Goal: Check status: Check status

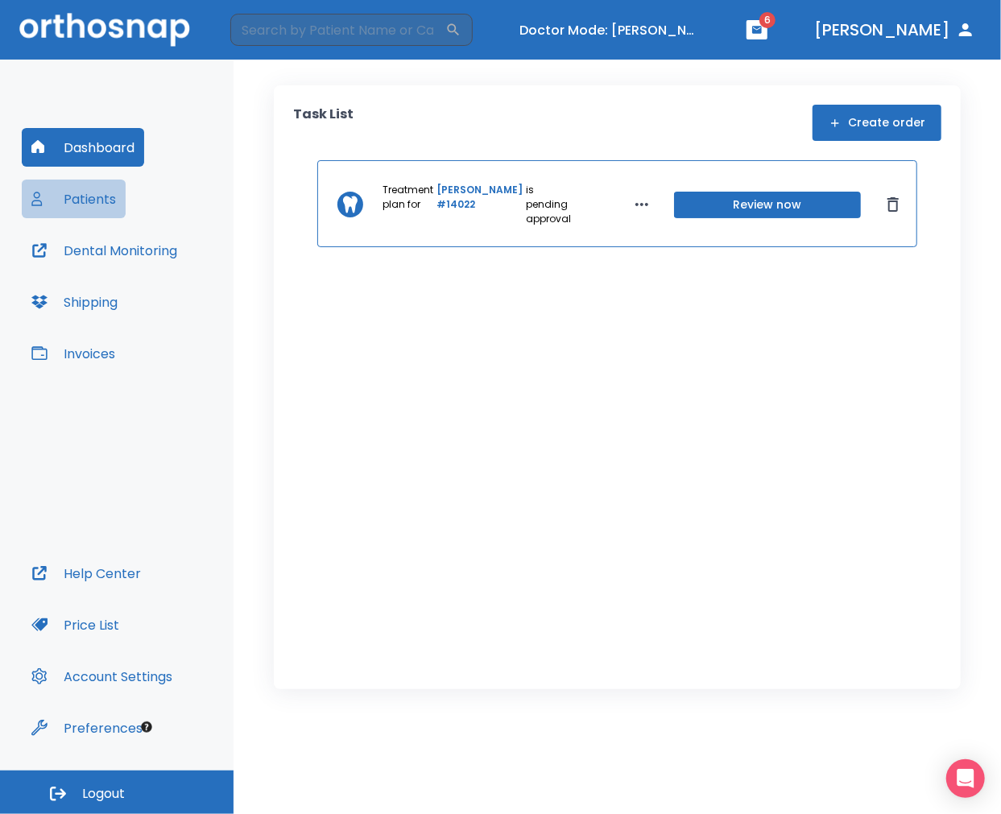
click at [105, 192] on button "Patients" at bounding box center [74, 199] width 104 height 39
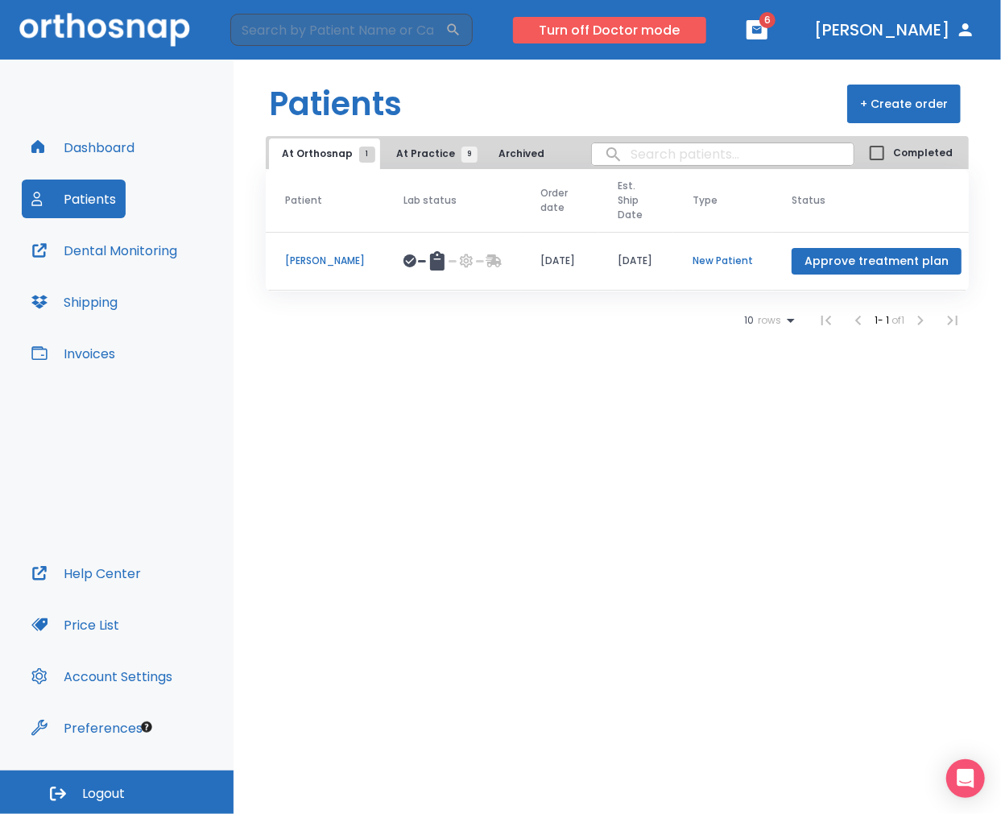
click at [694, 29] on button "Turn off Doctor mode" at bounding box center [609, 30] width 193 height 27
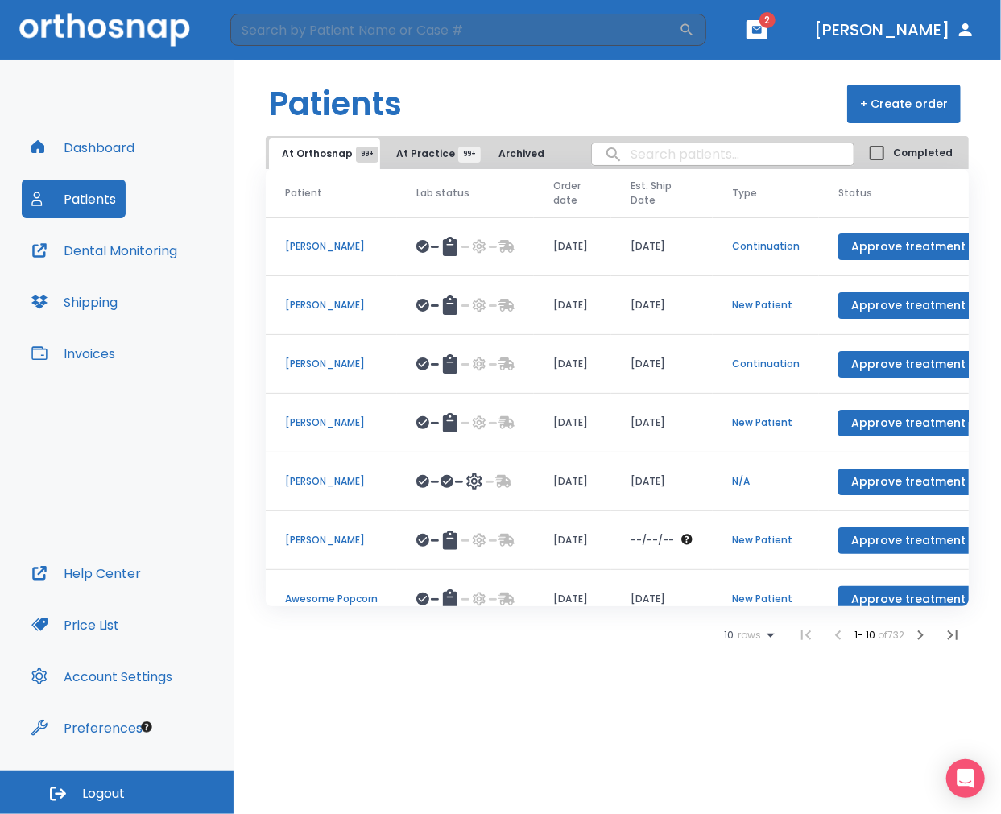
click at [573, 107] on header "Patients + Create order" at bounding box center [618, 98] width 768 height 77
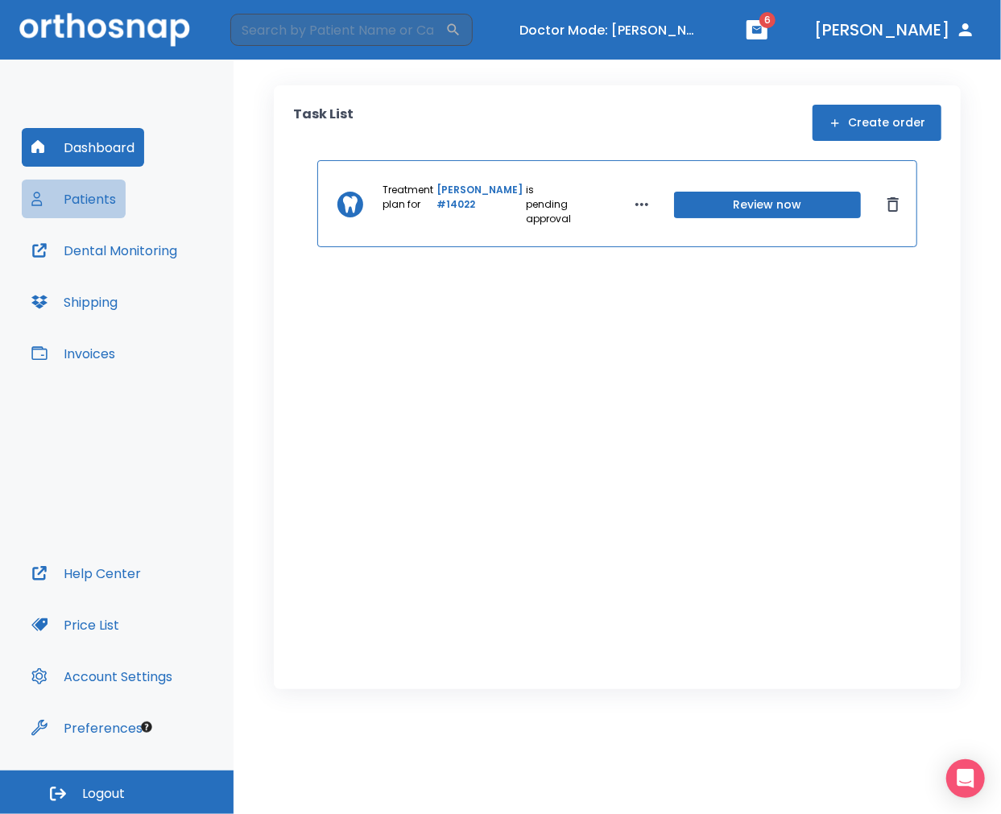
click at [78, 191] on button "Patients" at bounding box center [74, 199] width 104 height 39
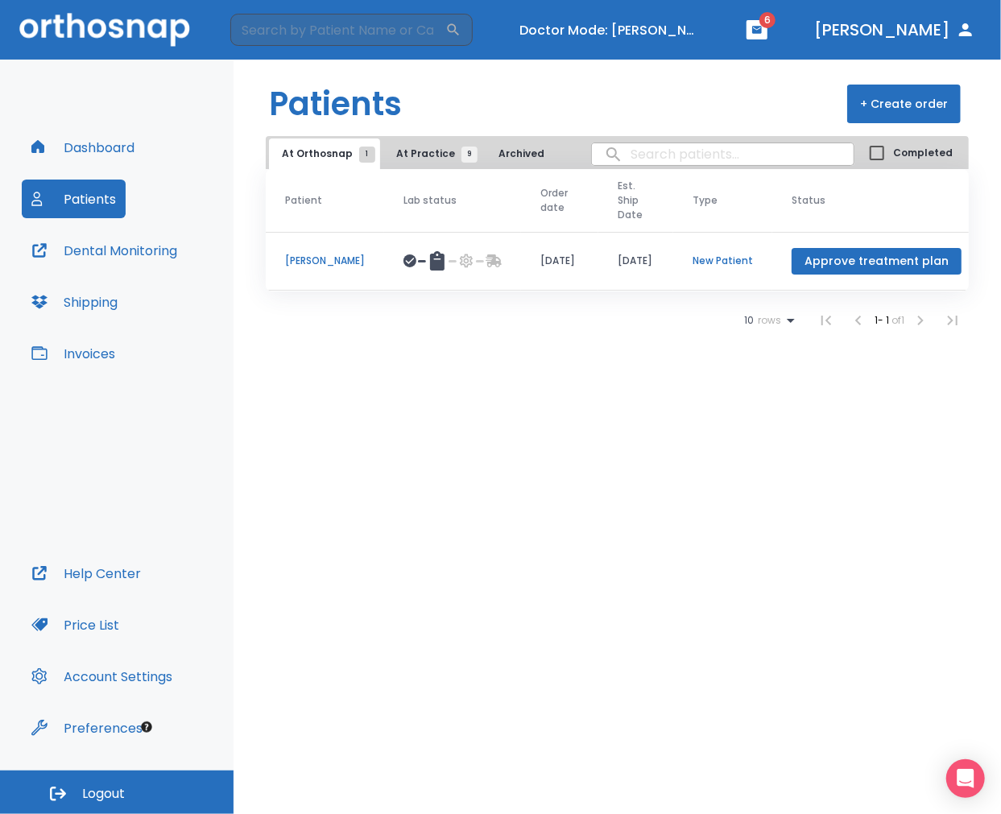
click at [311, 254] on p "[PERSON_NAME]" at bounding box center [325, 261] width 80 height 14
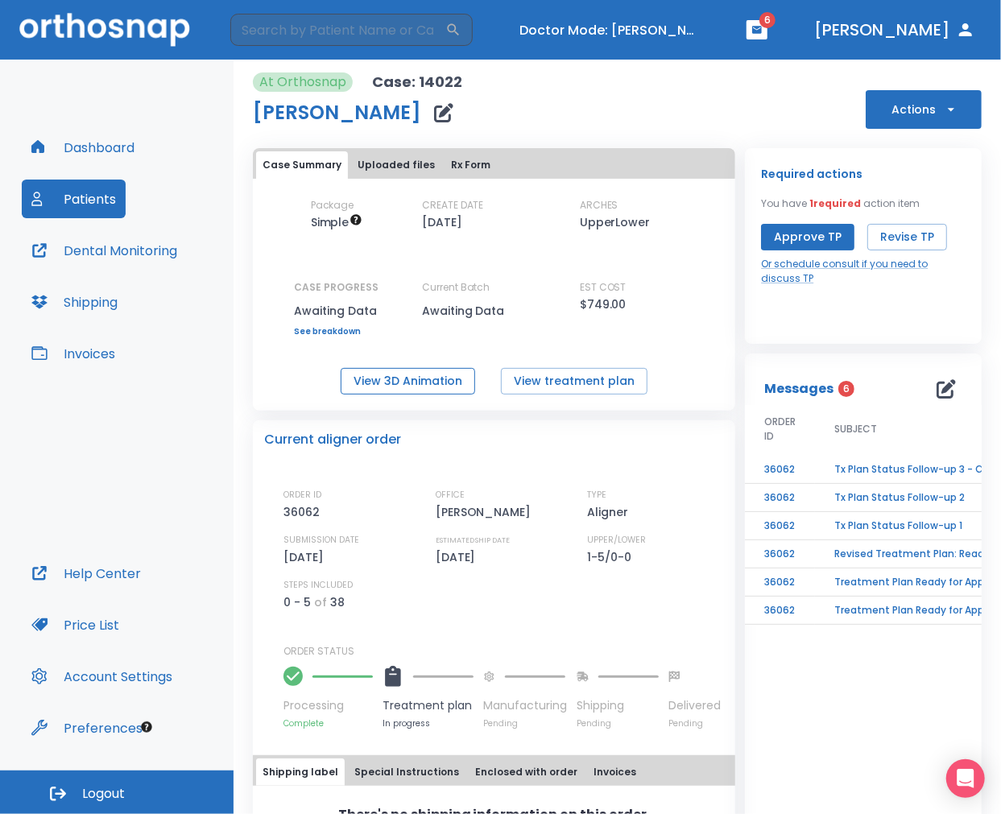
click at [430, 392] on button "View 3D Animation" at bounding box center [408, 381] width 135 height 27
click at [687, 25] on button "Turn off Doctor mode" at bounding box center [609, 30] width 193 height 27
